Goal: Book appointment/travel/reservation

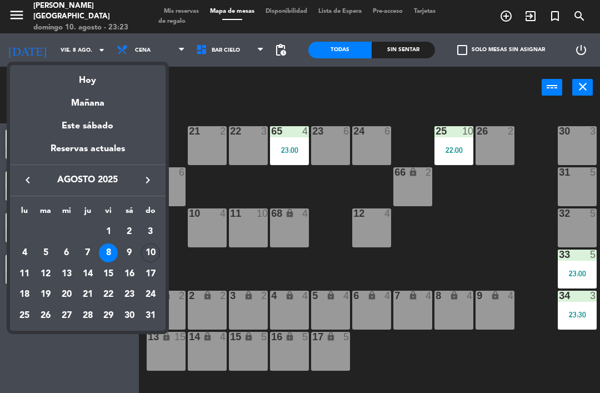
click at [23, 269] on div "11" at bounding box center [24, 274] width 19 height 19
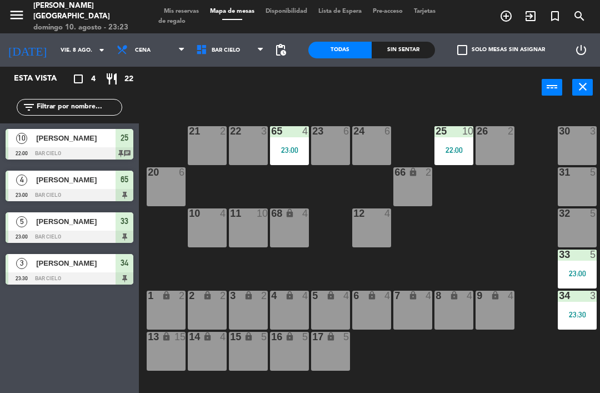
type input "lun. 11 ago."
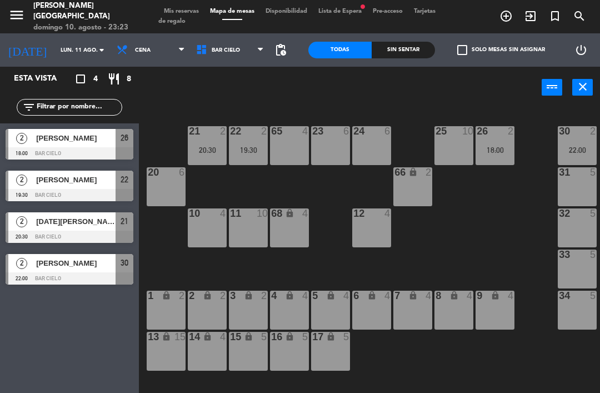
click at [575, 149] on div "22:00" at bounding box center [577, 150] width 39 height 8
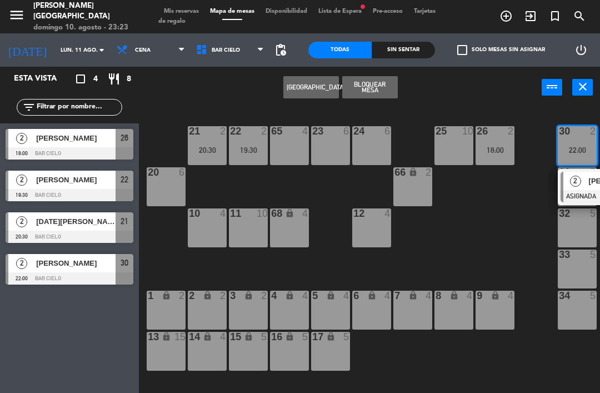
click at [171, 303] on div "1 lock 2" at bounding box center [166, 310] width 39 height 39
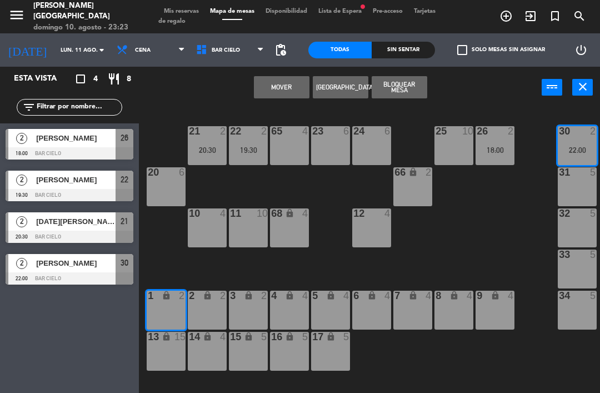
click at [289, 76] on button "Mover" at bounding box center [282, 87] width 56 height 22
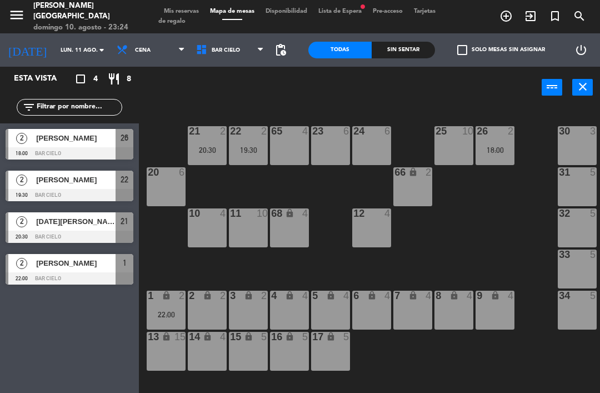
click at [573, 146] on div "30 3" at bounding box center [577, 145] width 39 height 39
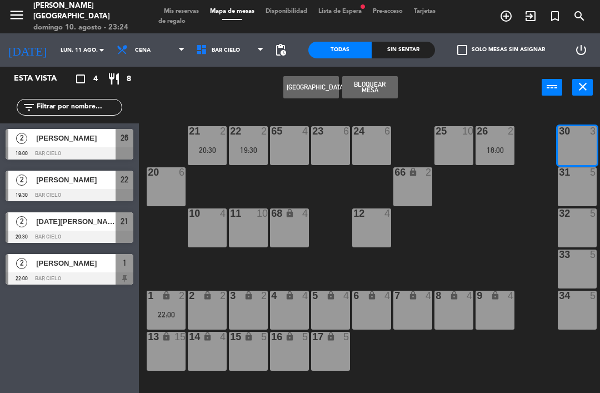
click at [314, 91] on button "[GEOGRAPHIC_DATA]" at bounding box center [312, 87] width 56 height 22
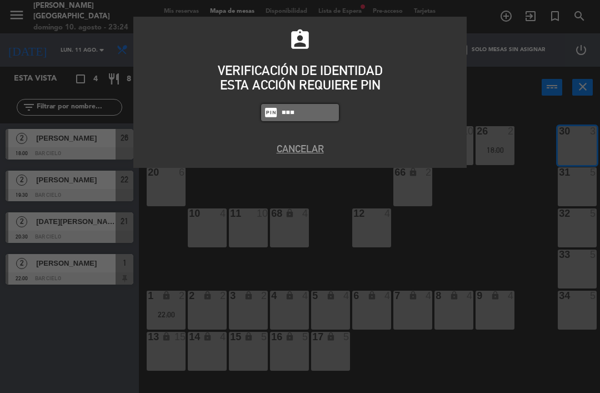
type input "5433"
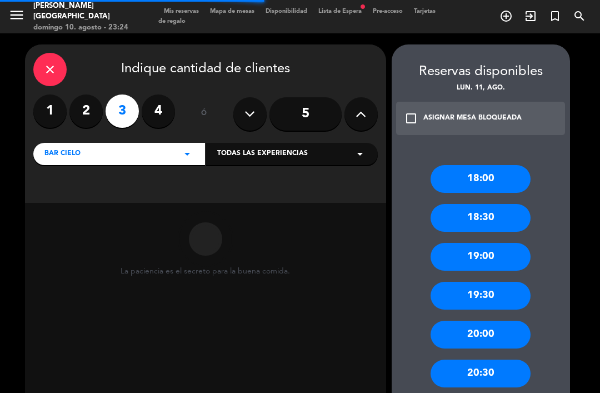
click at [84, 117] on label "2" at bounding box center [85, 111] width 33 height 33
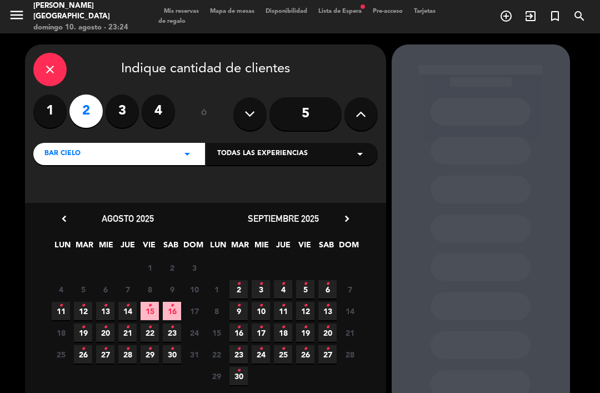
click at [61, 305] on icon "•" at bounding box center [61, 306] width 4 height 18
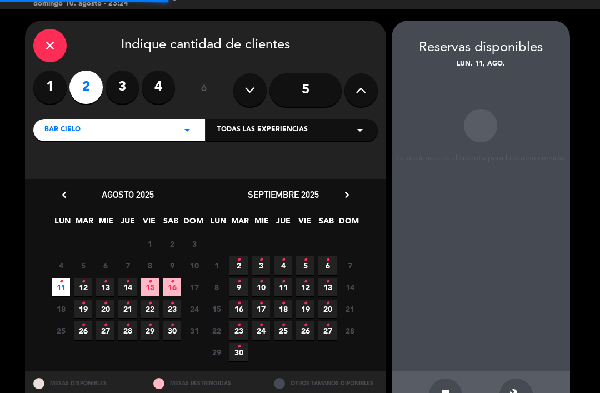
scroll to position [19, 0]
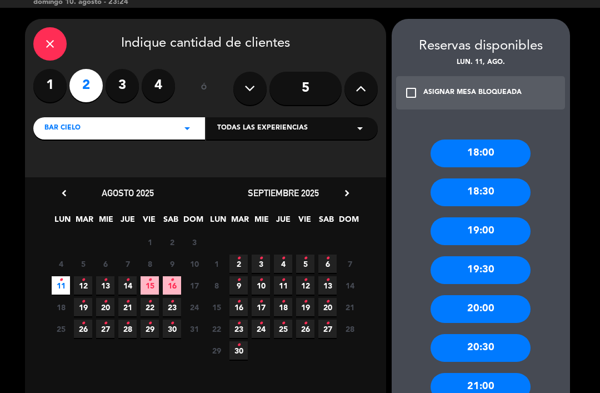
click at [505, 178] on div "18:30" at bounding box center [481, 192] width 100 height 28
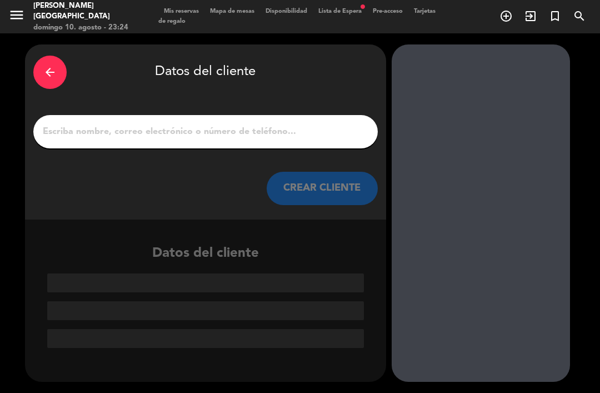
scroll to position [0, 0]
click at [325, 124] on input "1" at bounding box center [206, 132] width 328 height 16
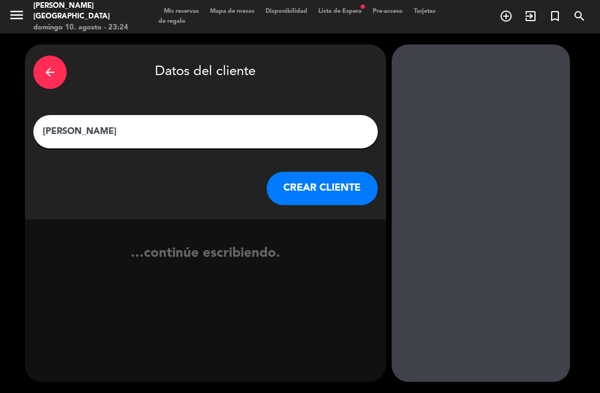
type input "[PERSON_NAME]"
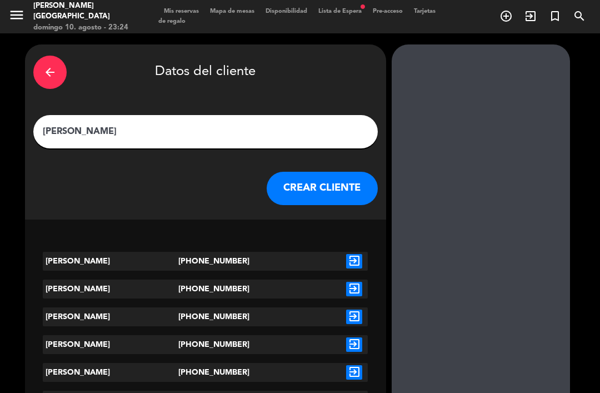
click at [357, 254] on icon "exit_to_app" at bounding box center [354, 261] width 16 height 14
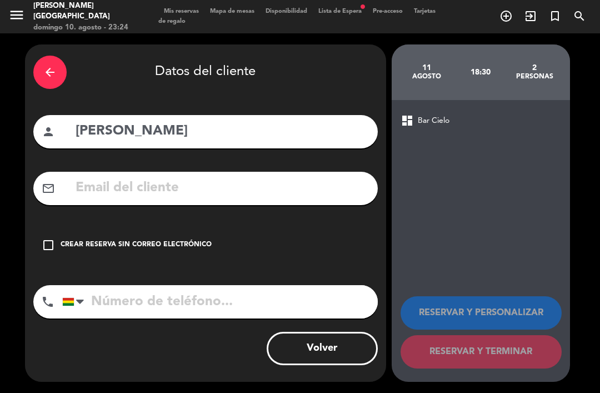
type input "[PHONE_NUMBER]"
click at [79, 240] on div "Crear reserva sin correo electrónico" at bounding box center [136, 245] width 151 height 11
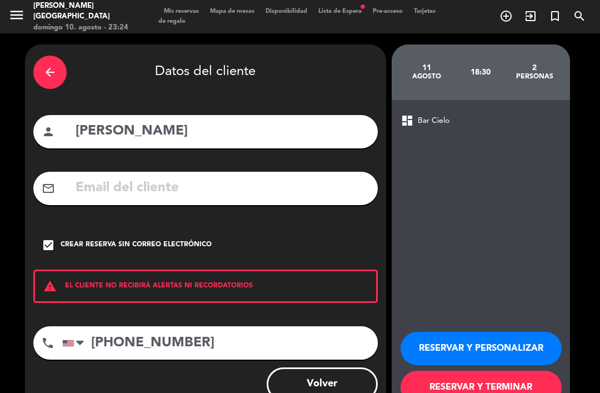
scroll to position [36, 0]
click at [468, 371] on button "RESERVAR Y TERMINAR" at bounding box center [481, 387] width 161 height 33
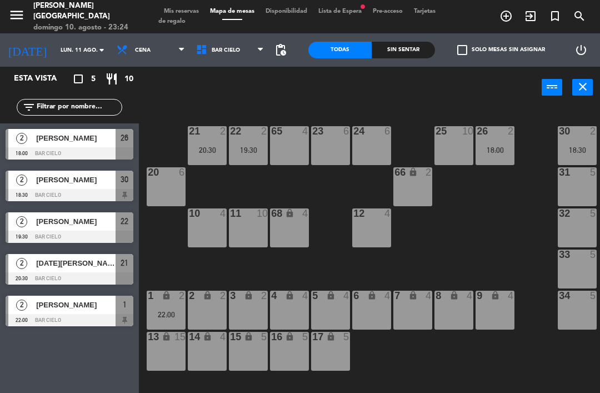
click at [356, 14] on span "Lista de Espera fiber_manual_record" at bounding box center [340, 11] width 54 height 6
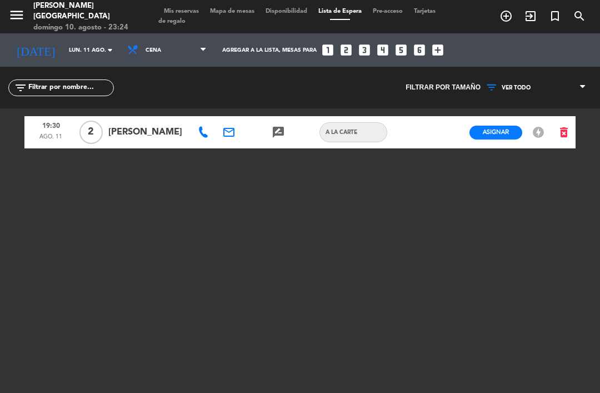
click at [246, 14] on span "Mapa de mesas" at bounding box center [233, 11] width 56 height 6
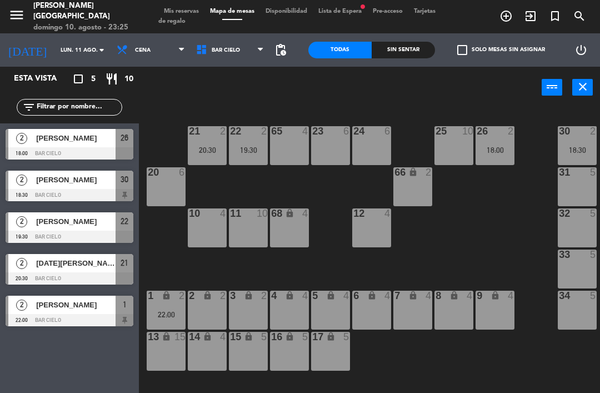
click at [415, 188] on div "66 lock 2" at bounding box center [413, 186] width 39 height 39
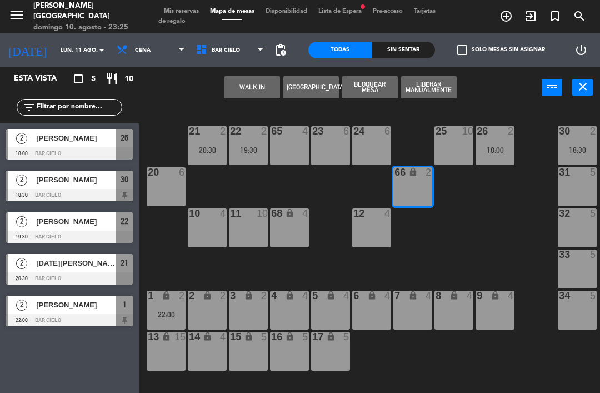
click at [308, 89] on button "[GEOGRAPHIC_DATA]" at bounding box center [312, 87] width 56 height 22
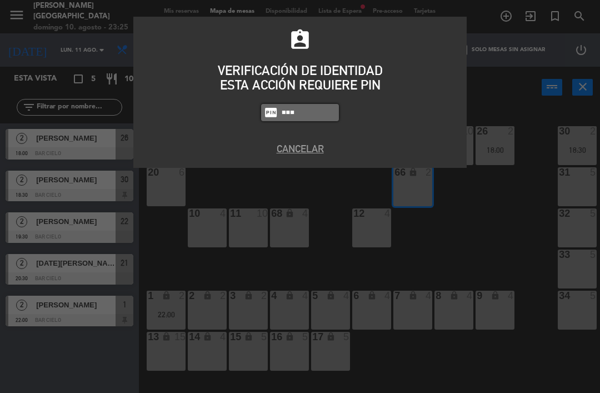
type input "5433"
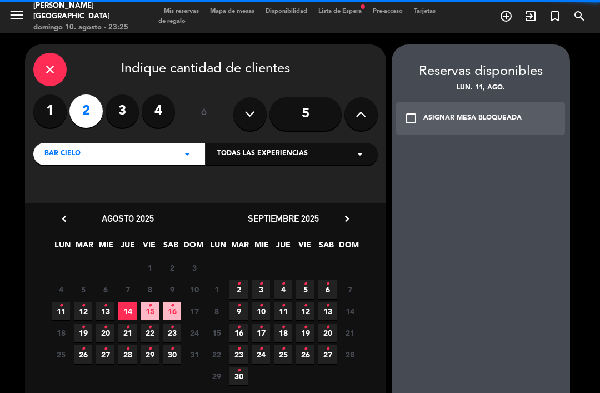
click at [443, 102] on div "check_box_outline_blank ASIGNAR MESA BLOQUEADA" at bounding box center [481, 118] width 170 height 33
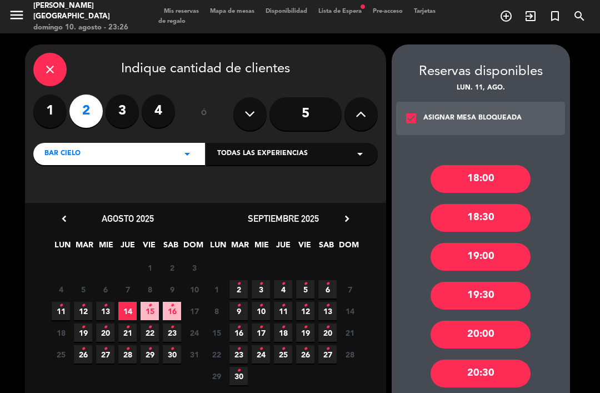
click at [491, 243] on div "19:00" at bounding box center [481, 257] width 100 height 28
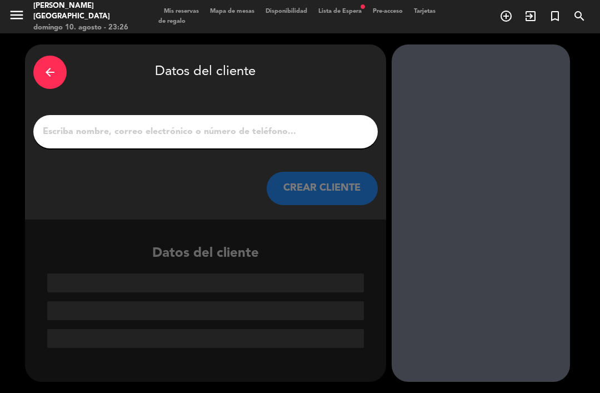
click at [304, 124] on input "1" at bounding box center [206, 132] width 328 height 16
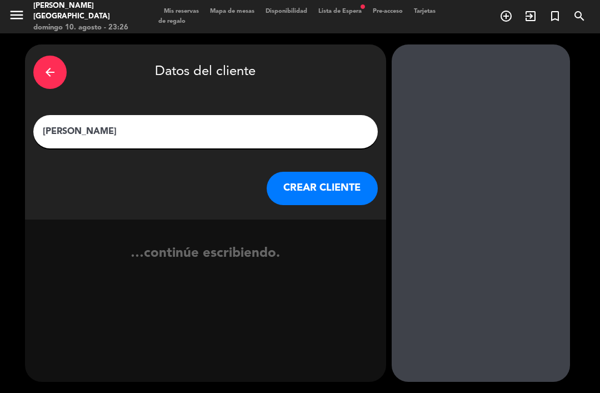
type input "[PERSON_NAME]"
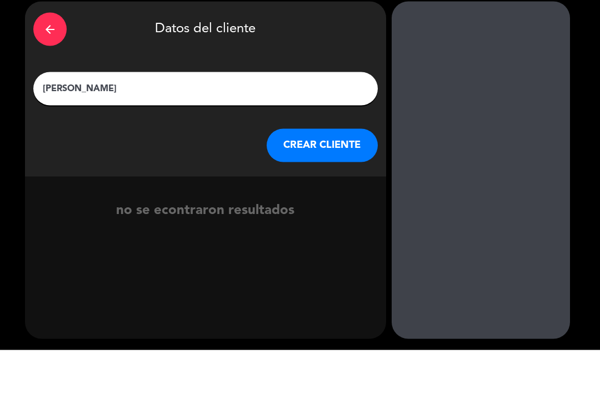
click at [329, 172] on button "CREAR CLIENTE" at bounding box center [322, 188] width 111 height 33
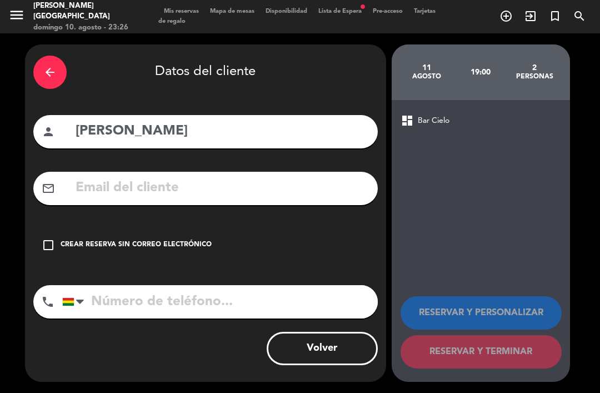
click at [158, 228] on div "check_box_outline_blank Crear reserva sin correo electrónico" at bounding box center [205, 244] width 345 height 33
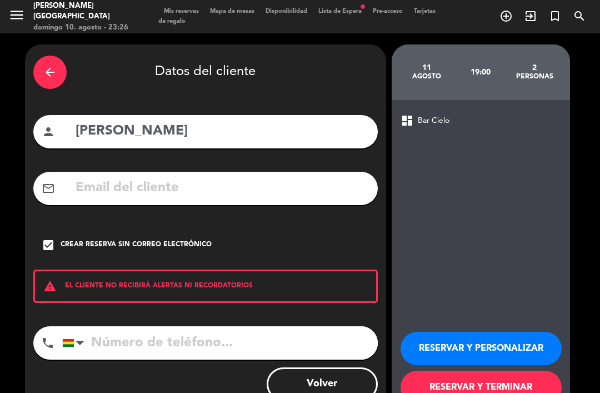
click at [458, 371] on button "RESERVAR Y TERMINAR" at bounding box center [481, 387] width 161 height 33
